Goal: Information Seeking & Learning: Learn about a topic

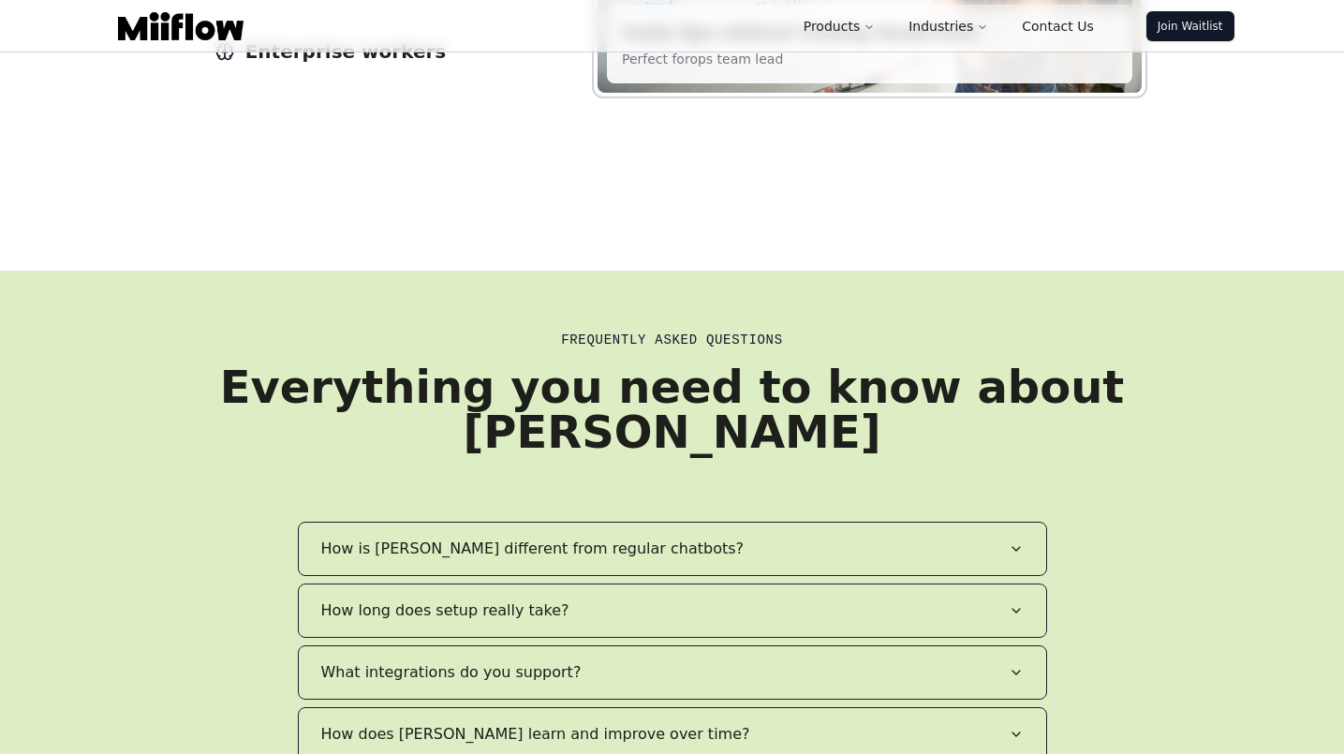
scroll to position [3015, 0]
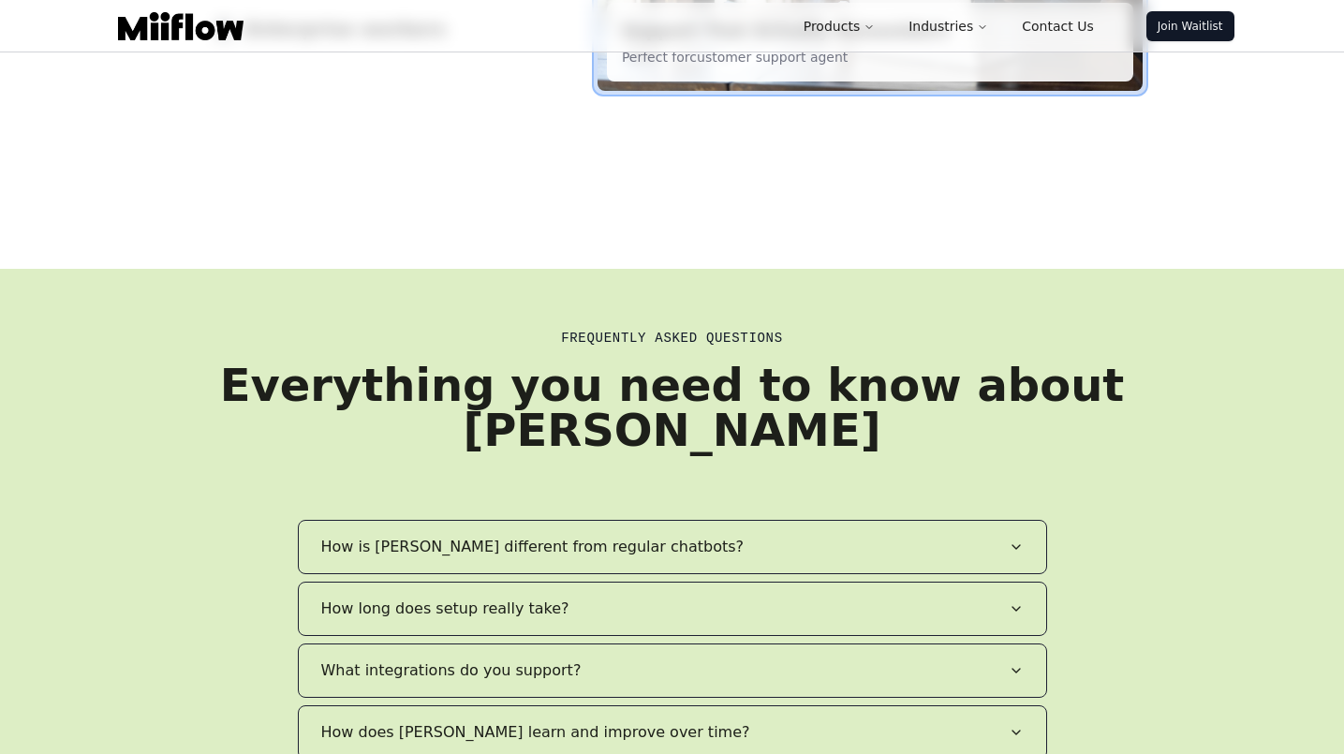
click at [916, 520] on div "How is Miilab different from regular chatbots? How long does setup really take?…" at bounding box center [672, 701] width 749 height 363
click at [919, 644] on button "What integrations do you support?" at bounding box center [672, 670] width 747 height 52
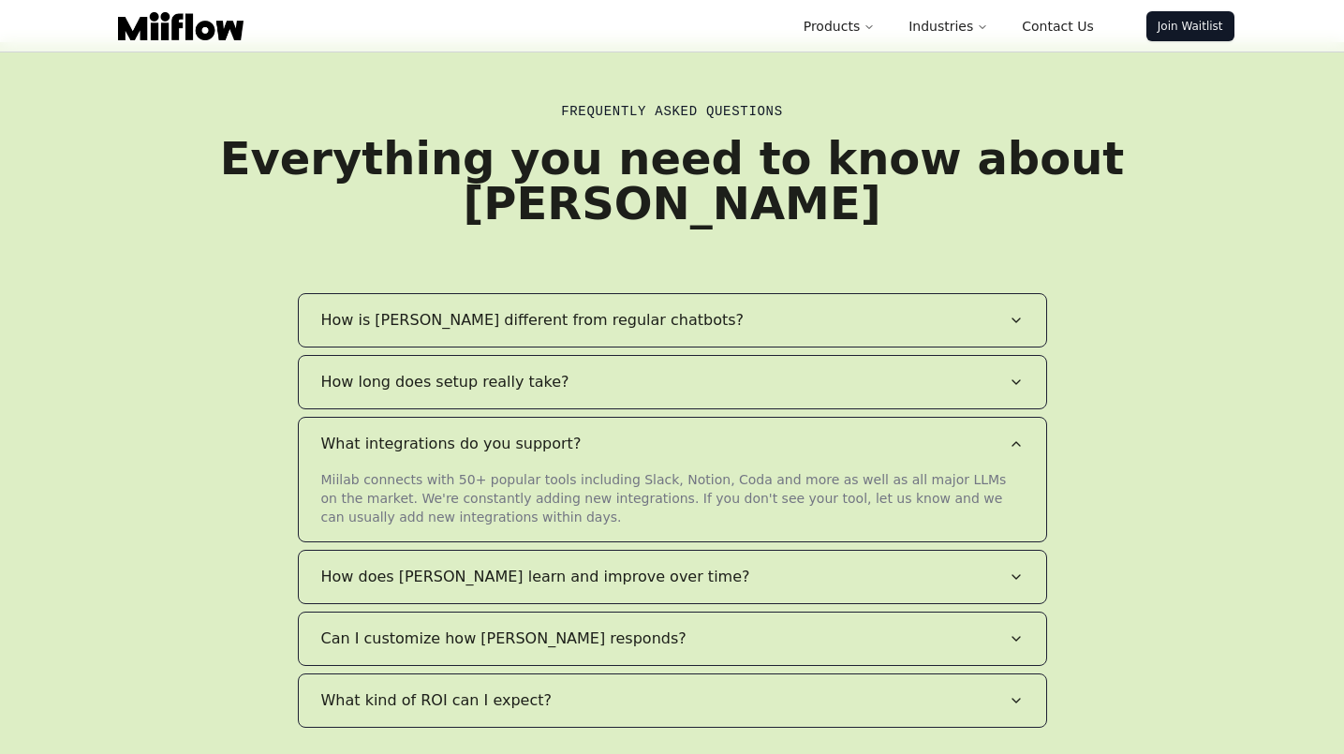
scroll to position [3243, 0]
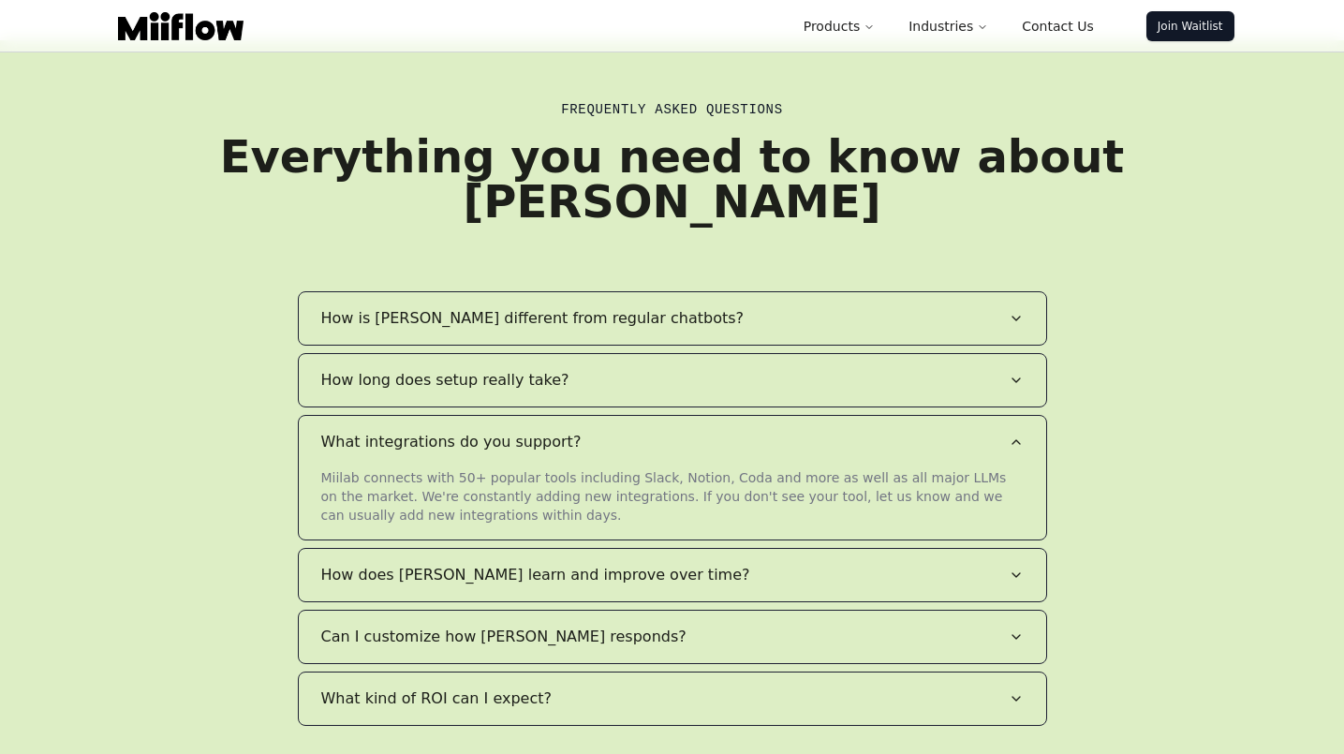
click at [923, 610] on button "Can I customize how [PERSON_NAME] responds?" at bounding box center [672, 636] width 747 height 52
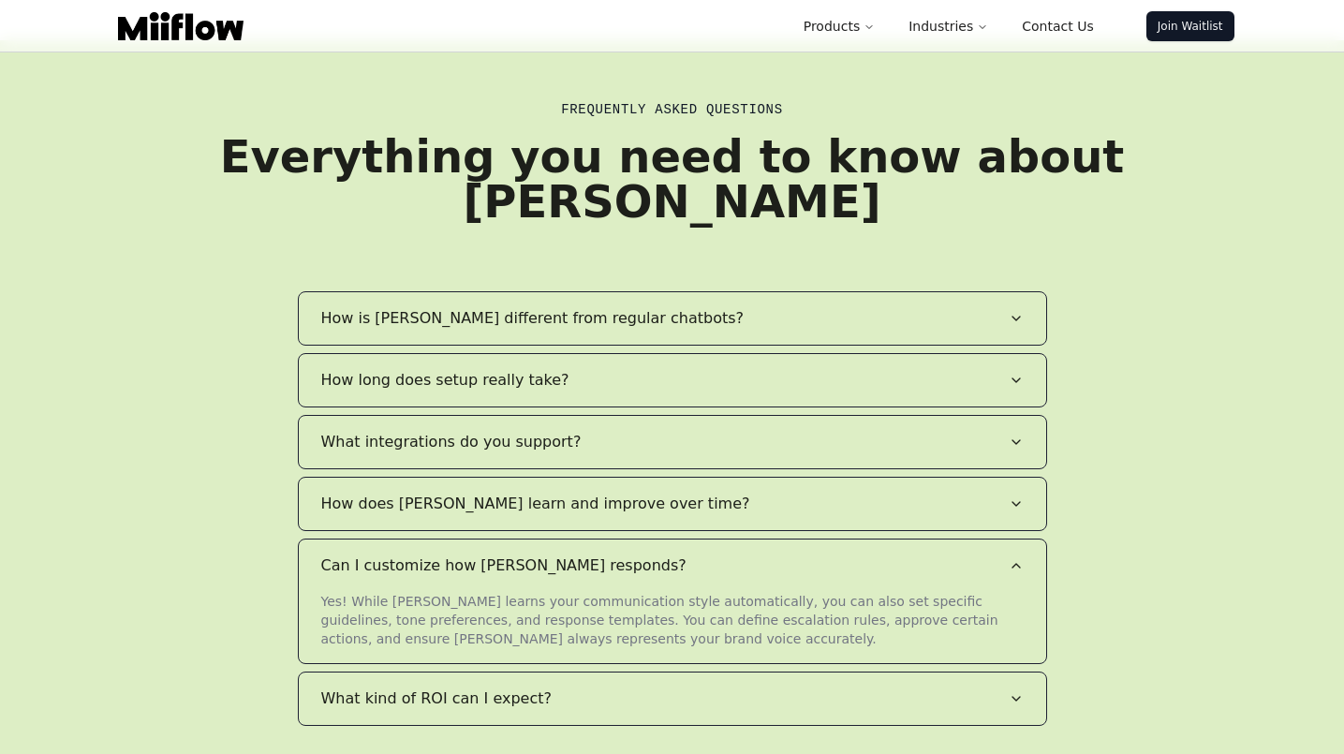
click at [928, 478] on button "How does [PERSON_NAME] learn and improve over time?" at bounding box center [672, 504] width 747 height 52
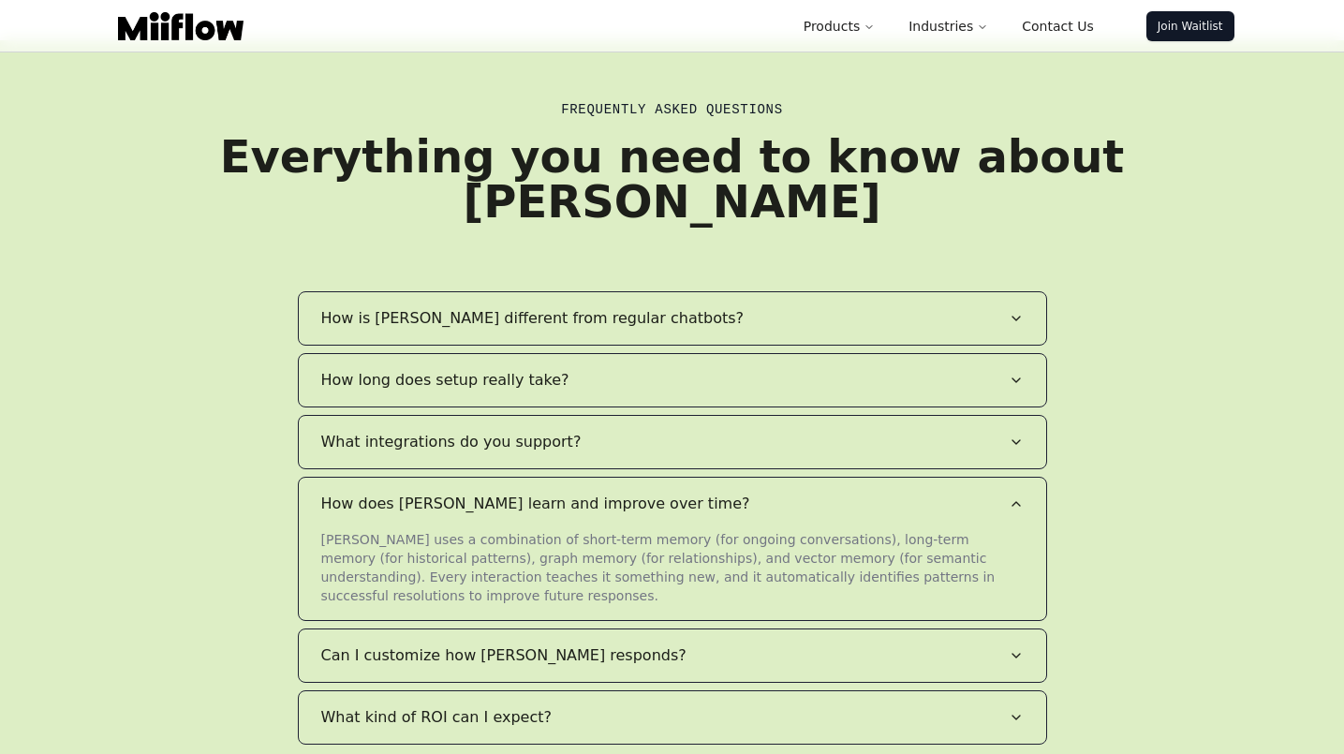
click at [942, 292] on button "How is [PERSON_NAME] different from regular chatbots?" at bounding box center [672, 318] width 747 height 52
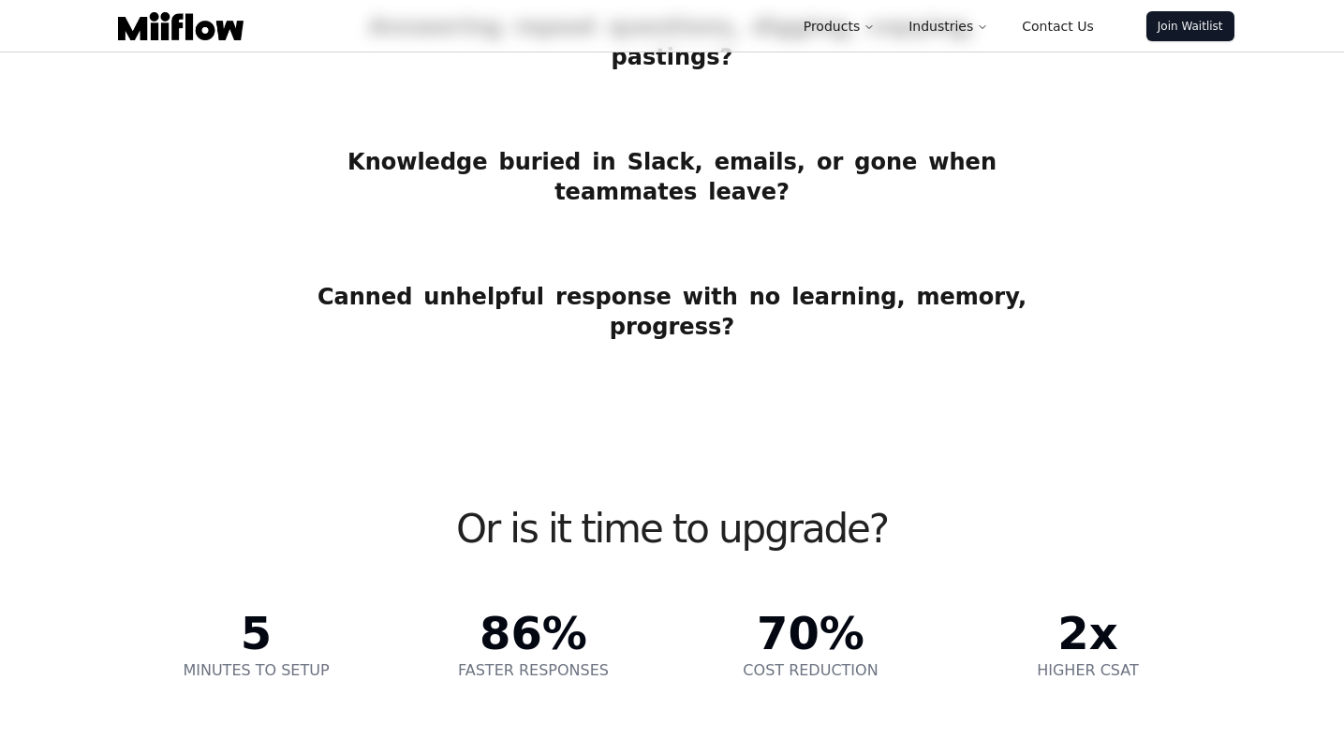
scroll to position [802, 0]
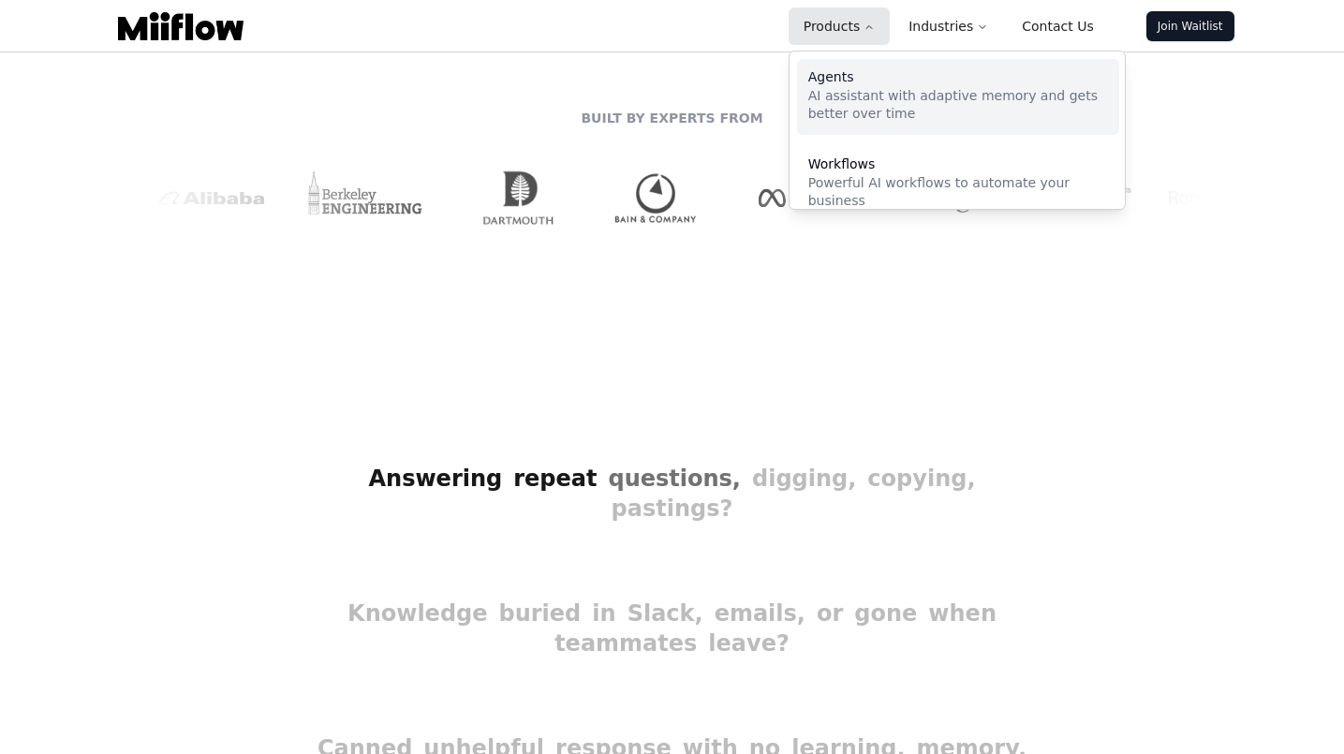
drag, startPoint x: 857, startPoint y: 74, endPoint x: 848, endPoint y: 112, distance: 39.3
click at [848, 112] on p "AI assistant with adaptive memory and gets better over time" at bounding box center [958, 105] width 300 height 37
